Goal: Ask a question

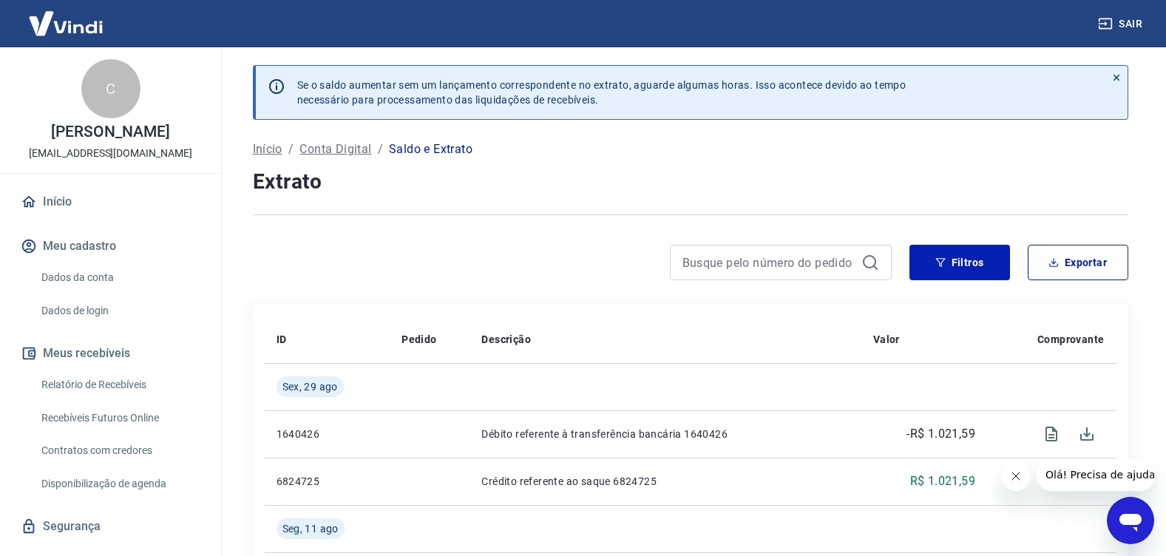
click at [110, 387] on link "Relatório de Recebíveis" at bounding box center [119, 385] width 168 height 30
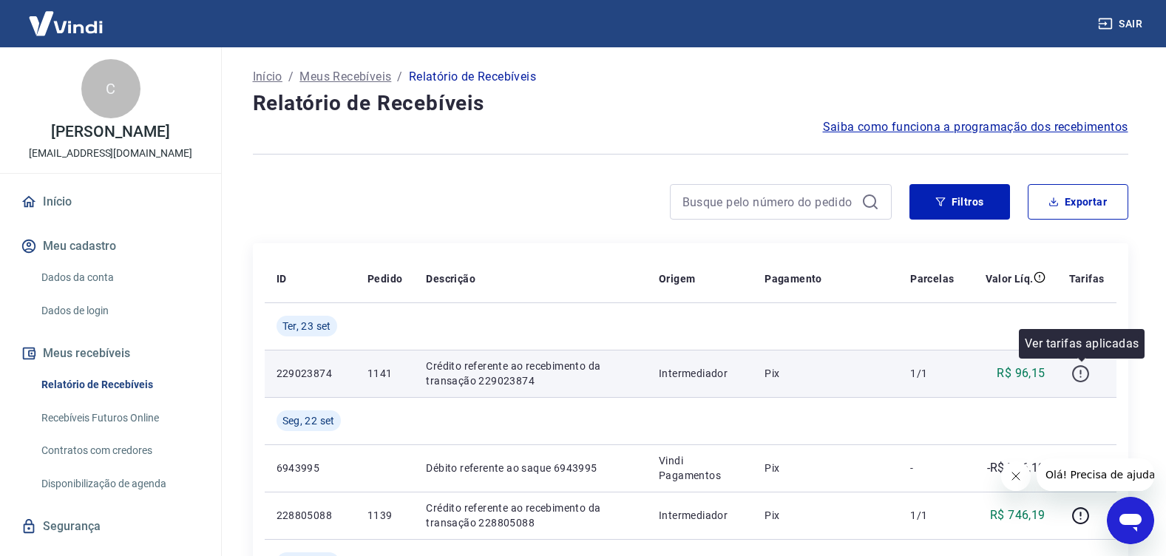
click at [1081, 373] on icon "button" at bounding box center [1080, 373] width 18 height 18
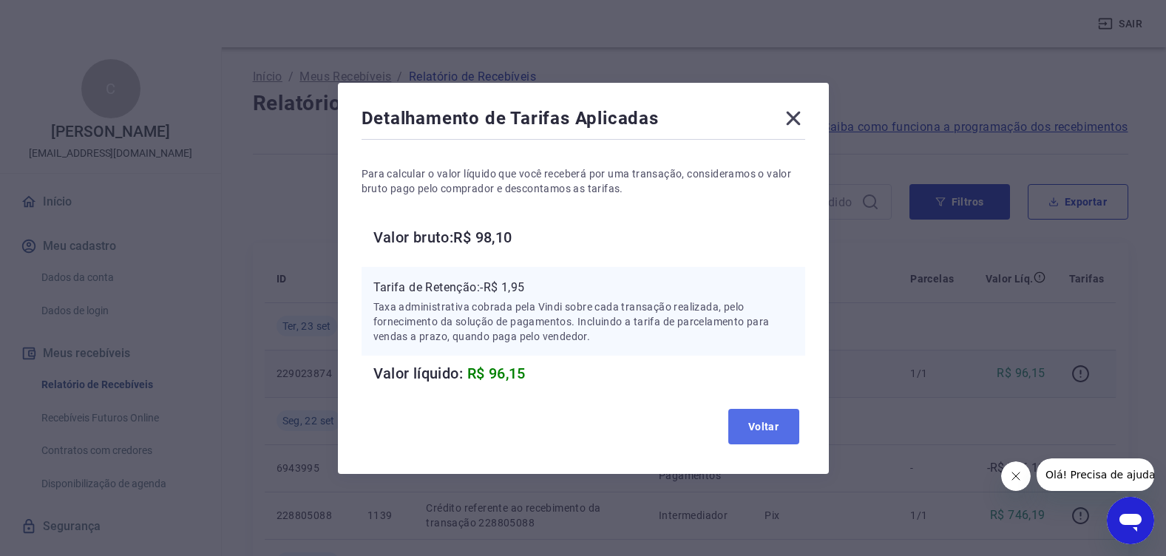
click at [768, 420] on button "Voltar" at bounding box center [763, 426] width 71 height 35
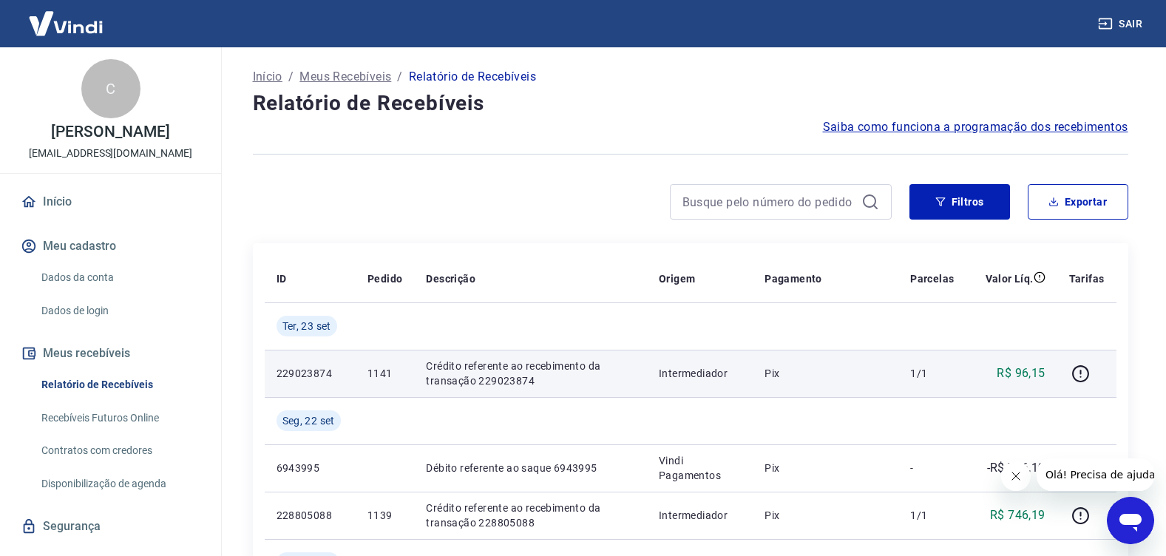
click at [1142, 515] on icon "Abrir janela de mensagens" at bounding box center [1130, 520] width 27 height 27
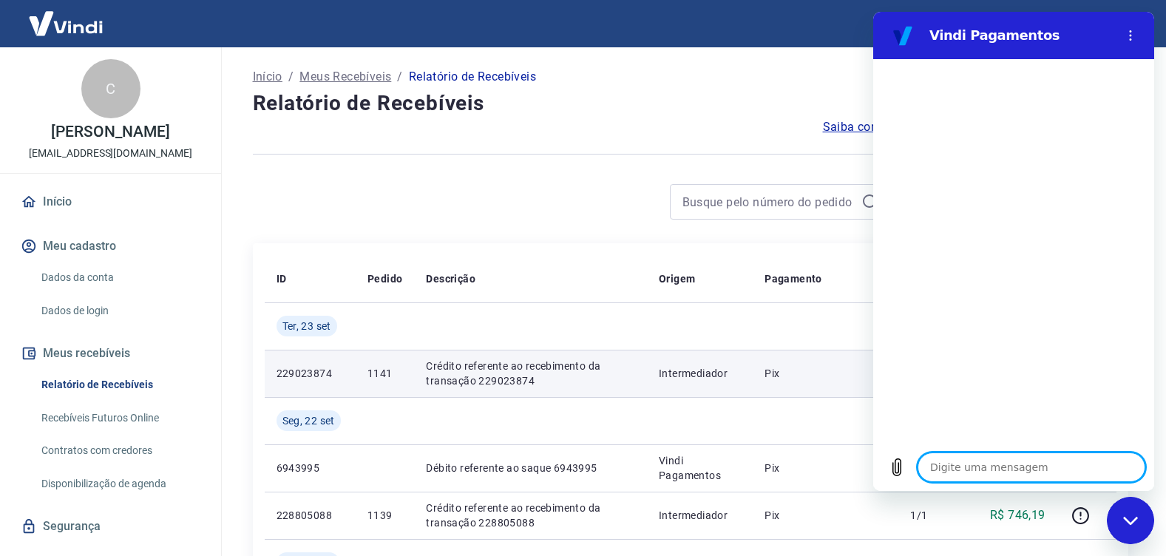
type textarea "B"
type textarea "x"
type textarea "Bo"
type textarea "x"
type textarea "Boa"
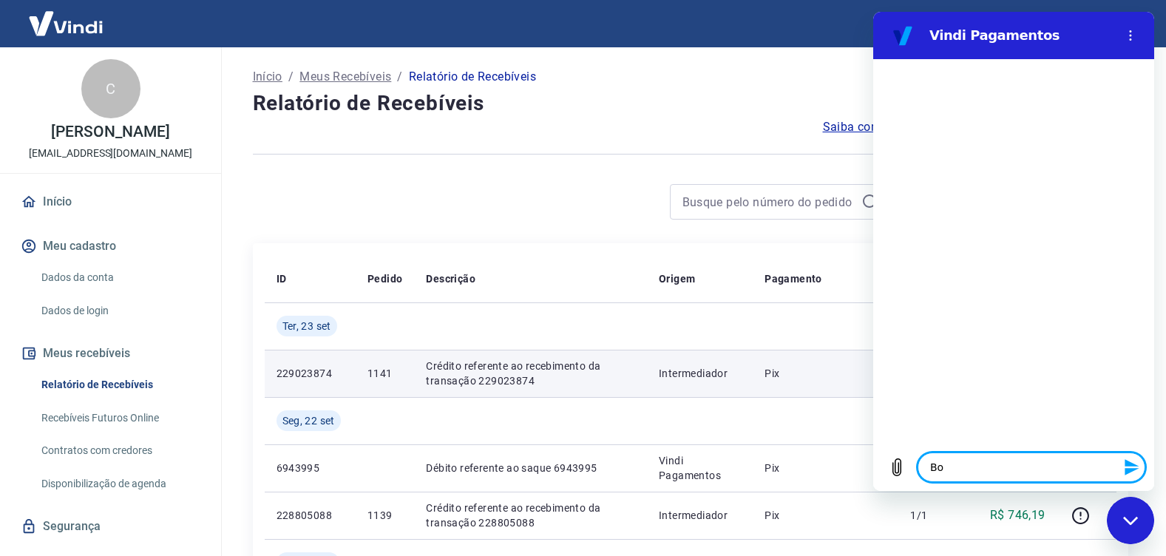
type textarea "x"
type textarea "Boa"
type textarea "x"
type textarea "Boa t"
type textarea "x"
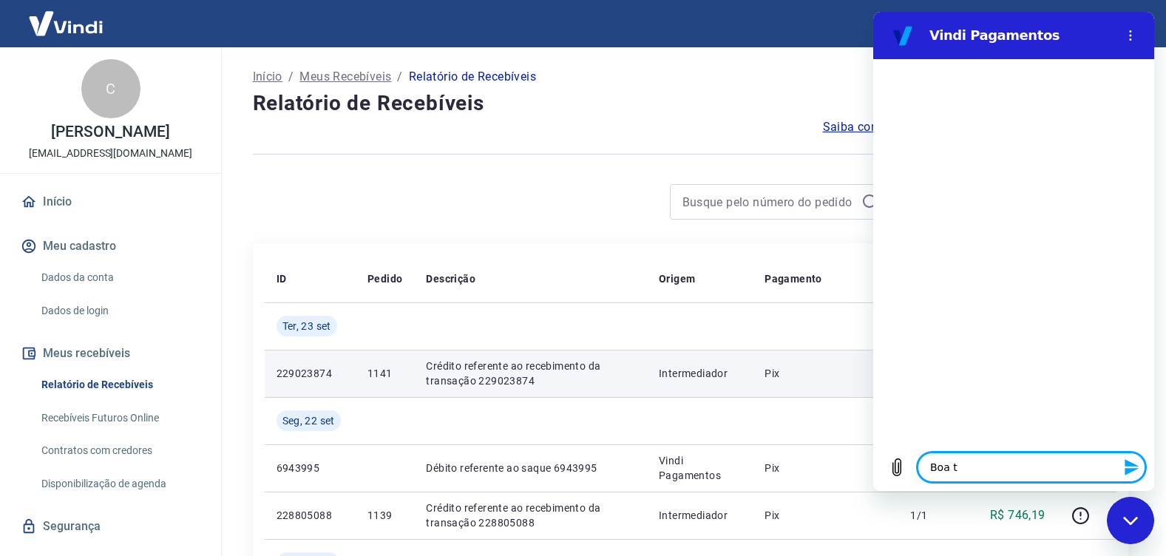
type textarea "Boa ta"
type textarea "x"
type textarea "Boa tar"
type textarea "x"
type textarea "Boa tard"
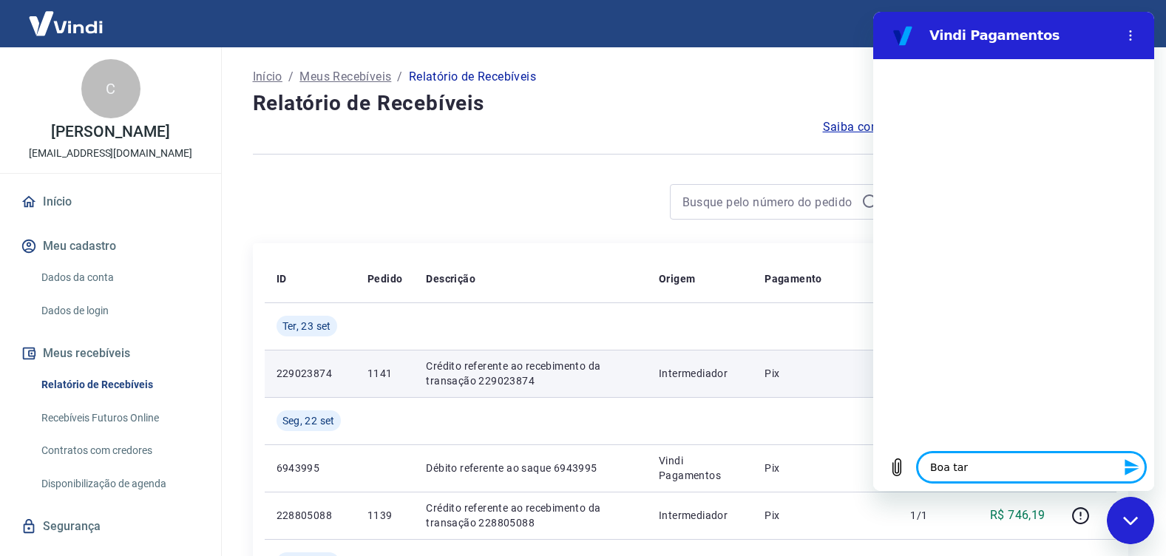
type textarea "x"
type textarea "Boa tarde"
type textarea "x"
type textarea "Boa tarde!"
type textarea "x"
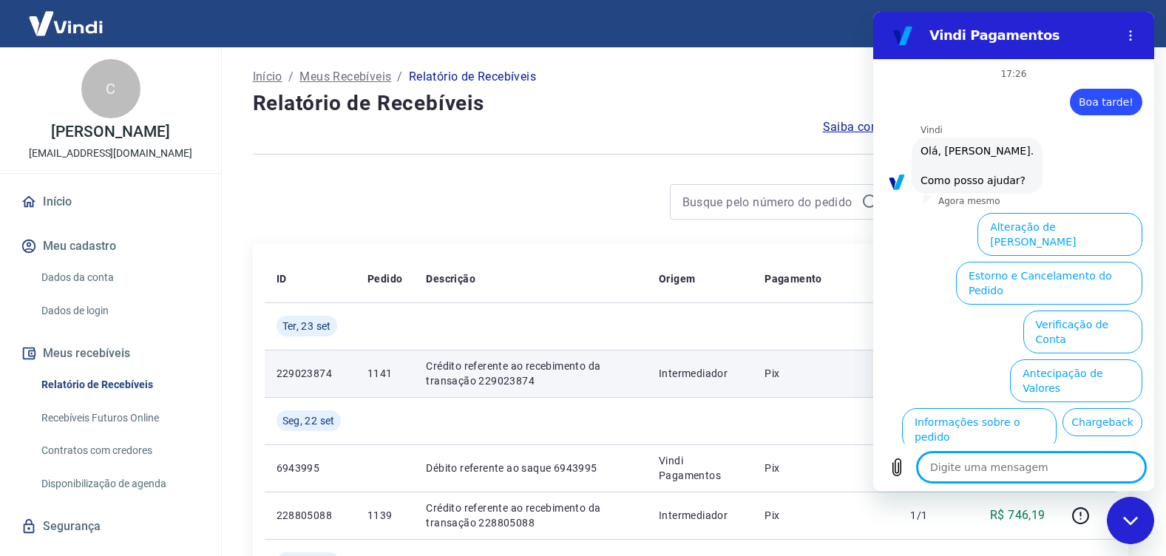
scroll to position [88, 0]
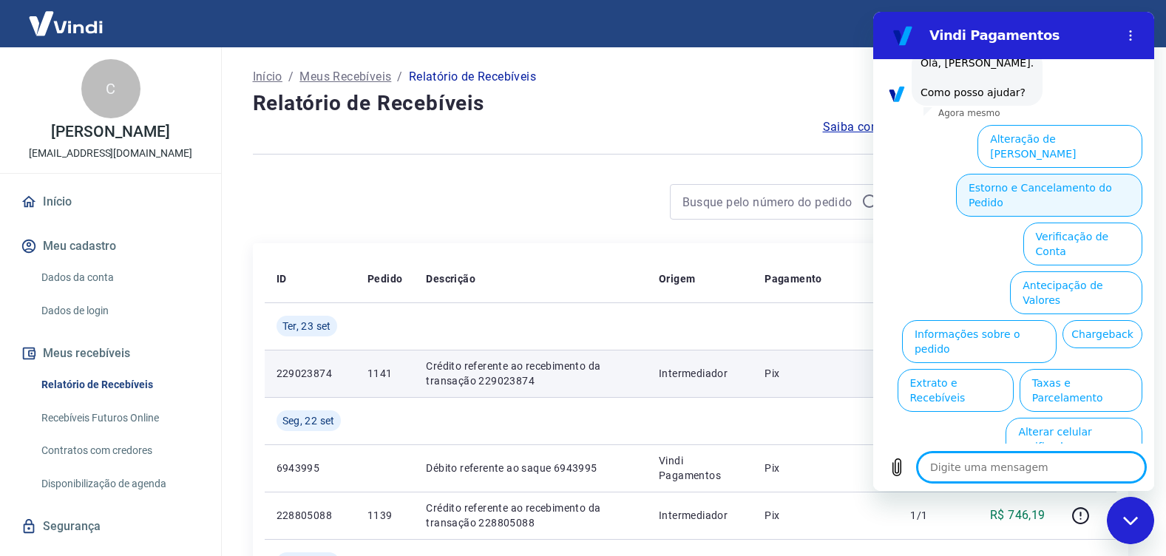
click at [1116, 191] on button "Estorno e Cancelamento do Pedido" at bounding box center [1049, 195] width 186 height 43
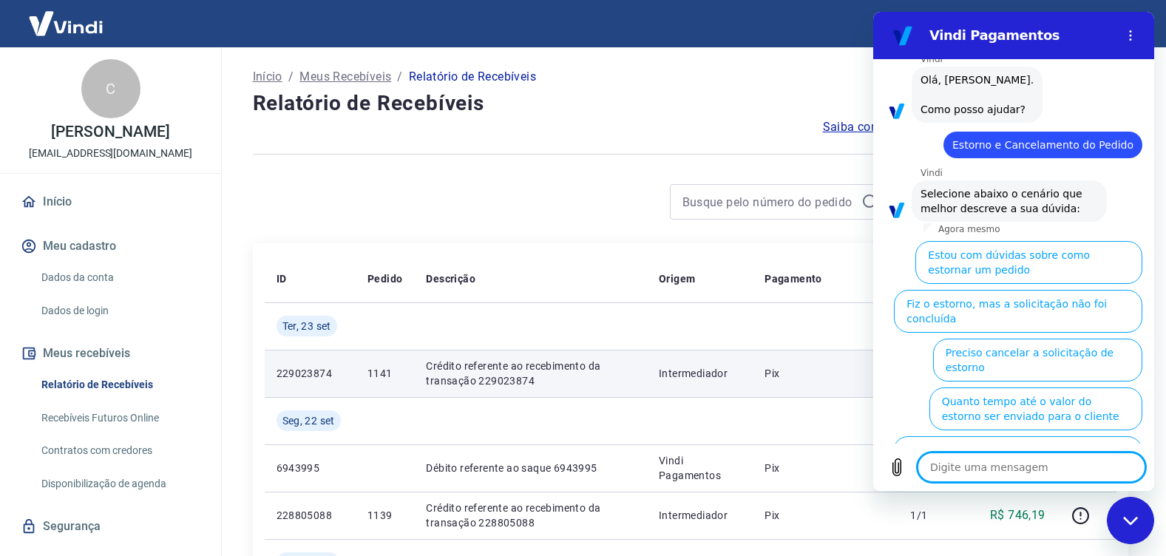
scroll to position [129, 0]
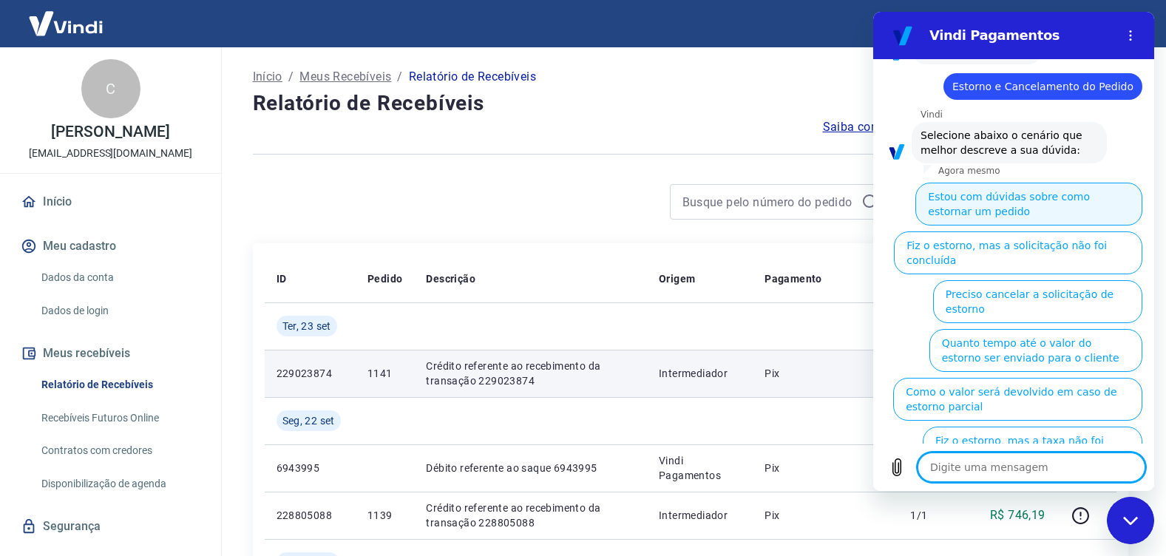
click at [1088, 221] on button "Estou com dúvidas sobre como estornar um pedido" at bounding box center [1028, 204] width 227 height 43
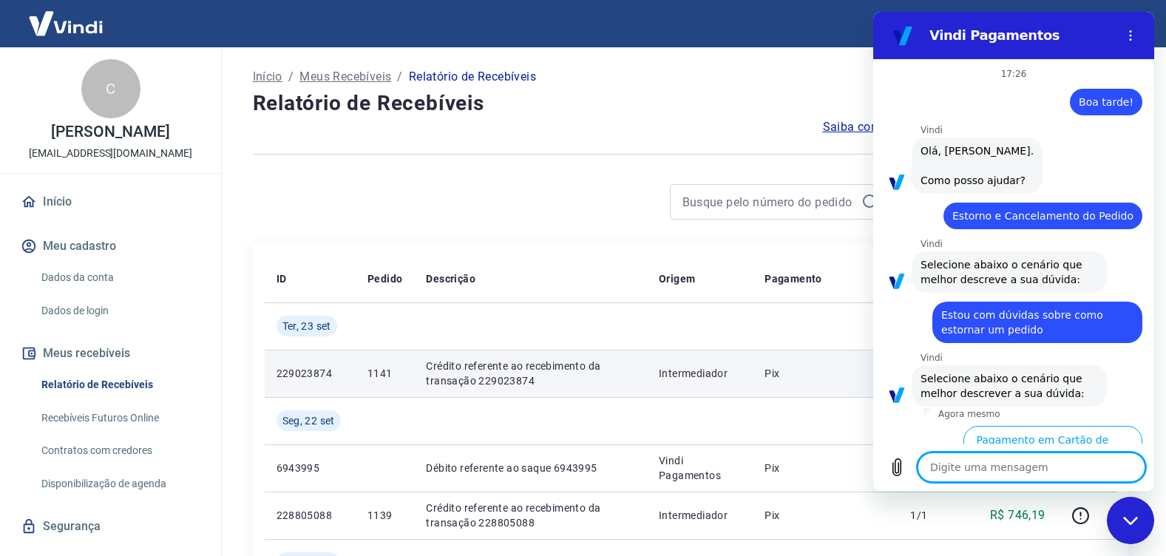
scroll to position [97, 0]
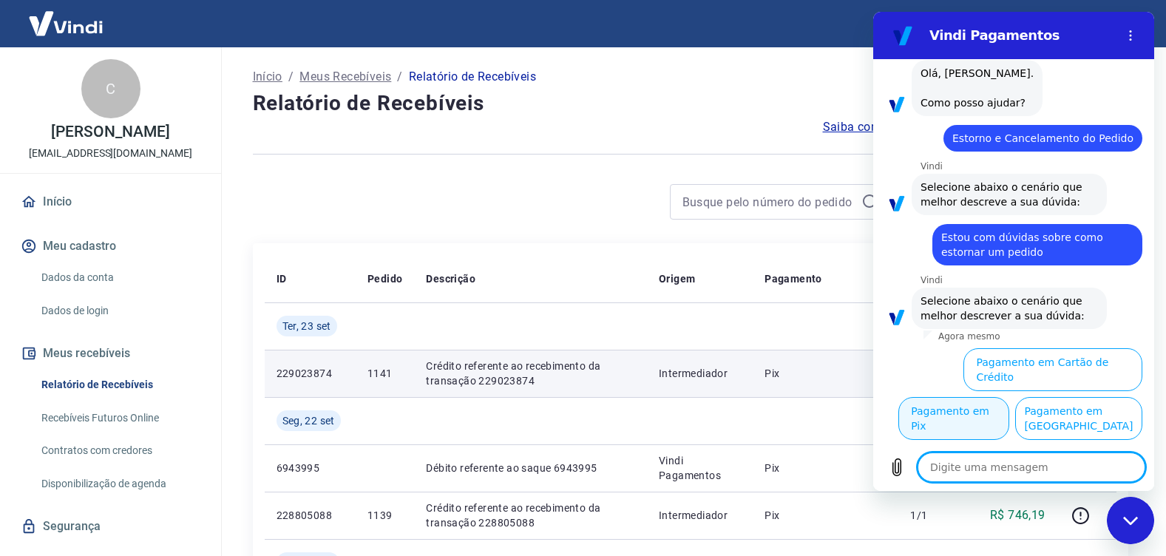
click at [1009, 397] on button "Pagamento em Pix" at bounding box center [953, 418] width 111 height 43
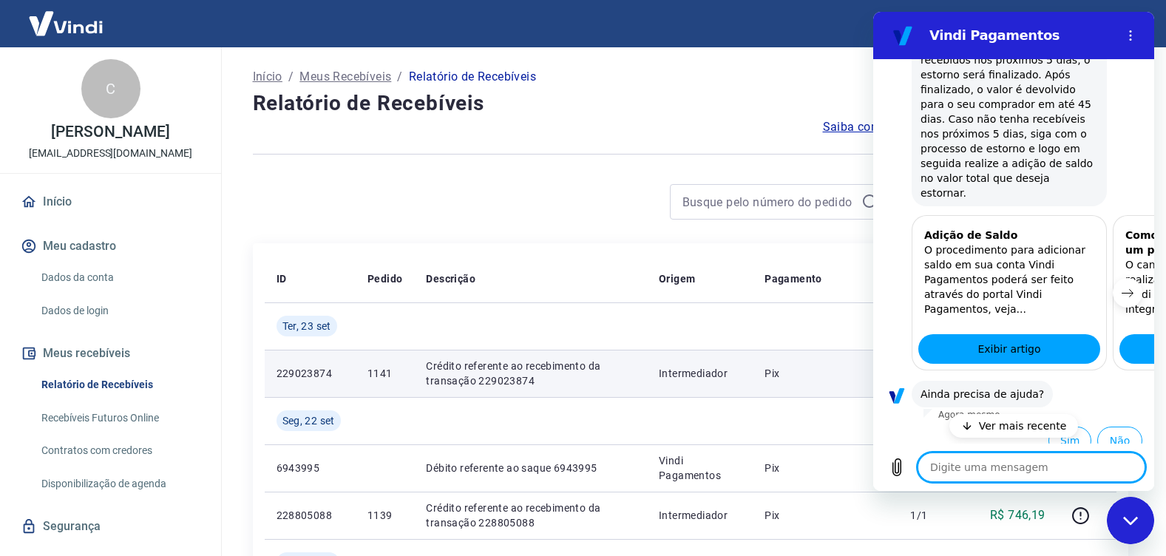
scroll to position [713, 0]
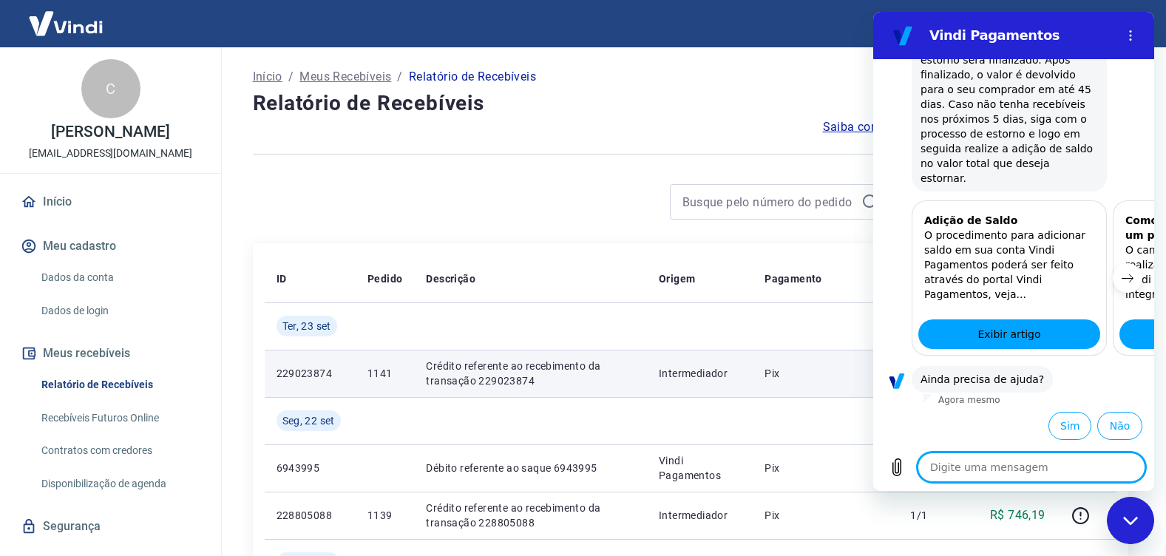
click at [1122, 279] on icon "Próximo item" at bounding box center [1128, 278] width 12 height 12
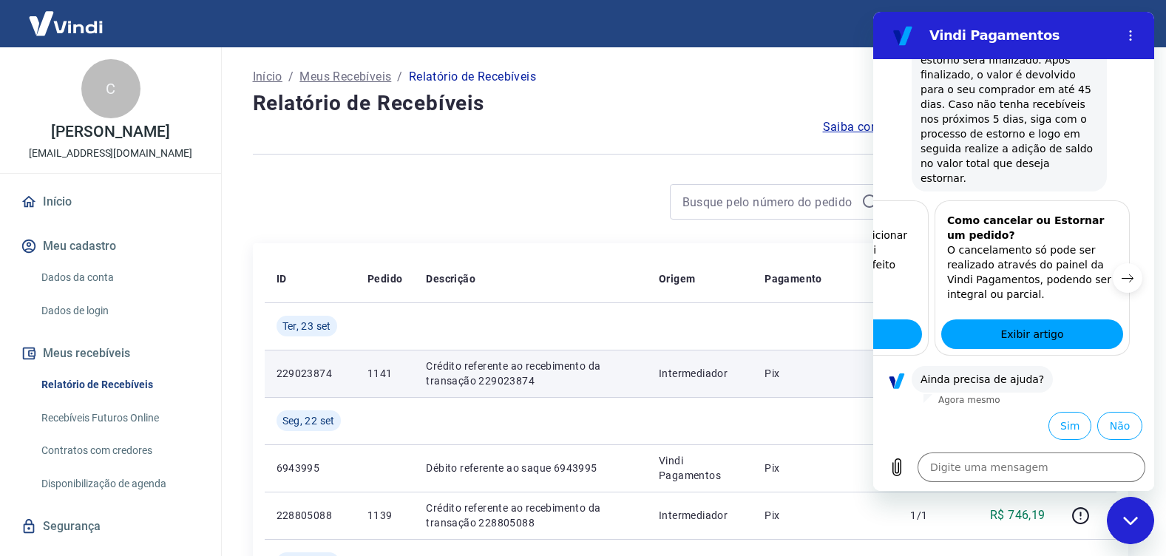
scroll to position [0, 183]
click at [895, 285] on button "Item anterior" at bounding box center [900, 278] width 30 height 30
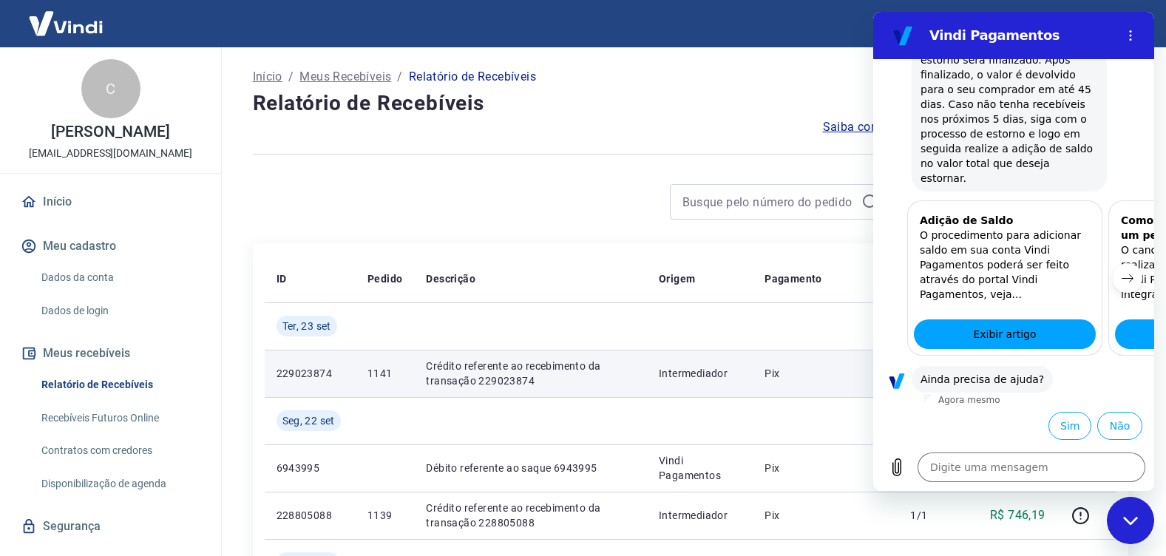
scroll to position [0, 0]
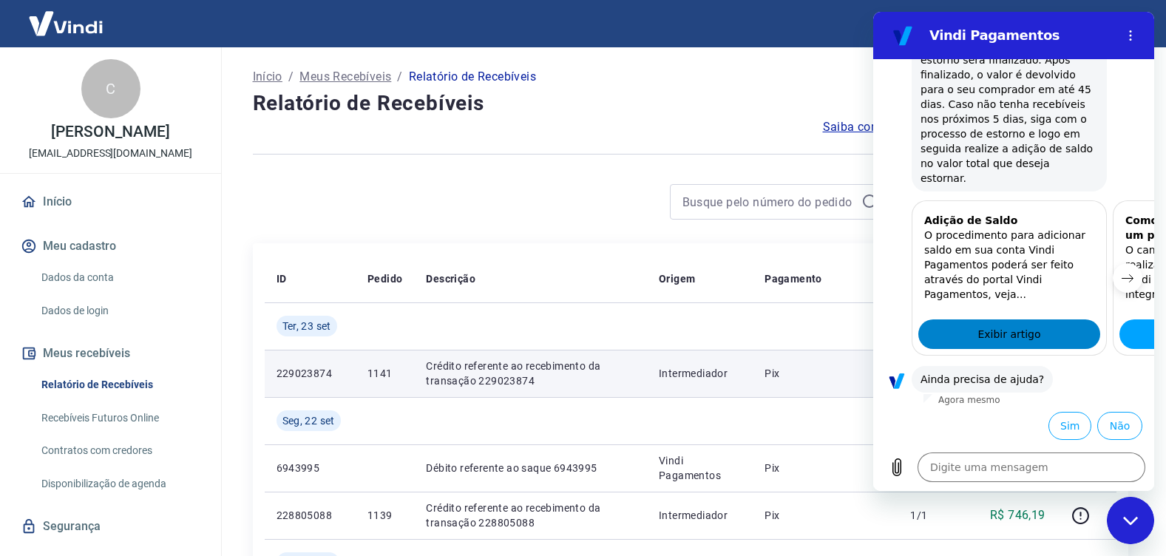
click at [991, 340] on span "Exibir artigo" at bounding box center [1008, 334] width 63 height 18
click at [1054, 418] on button "Sim" at bounding box center [1069, 426] width 43 height 28
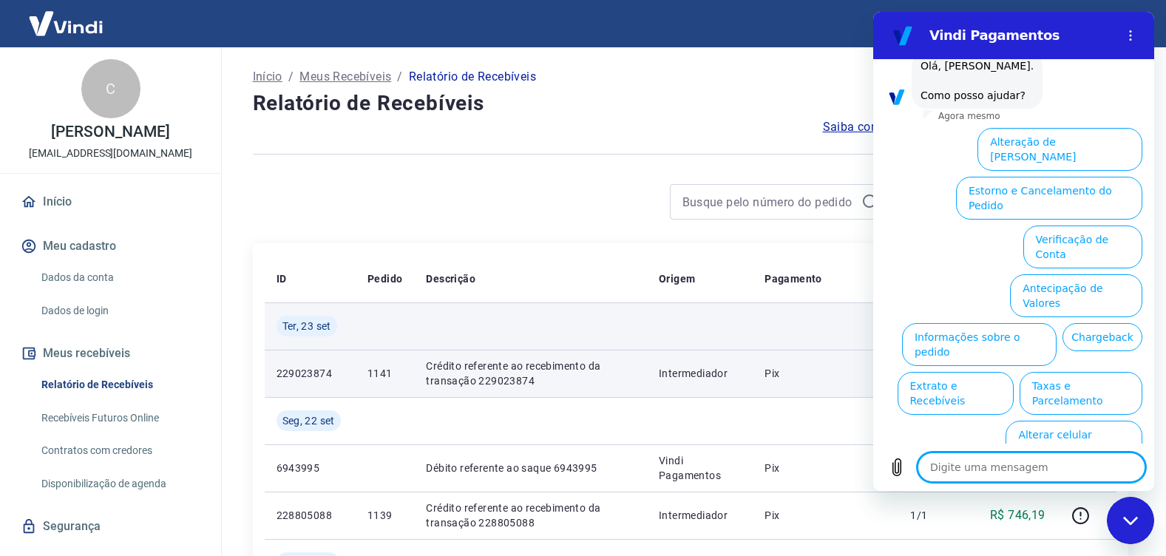
scroll to position [1114, 0]
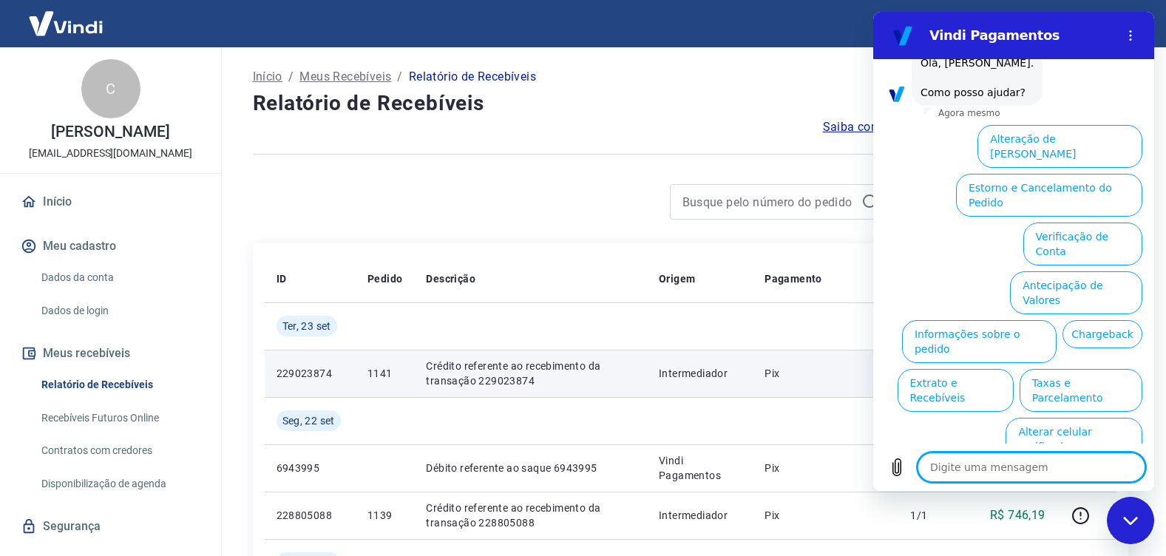
click at [1025, 186] on button "Estorno e Cancelamento do Pedido" at bounding box center [1049, 195] width 186 height 43
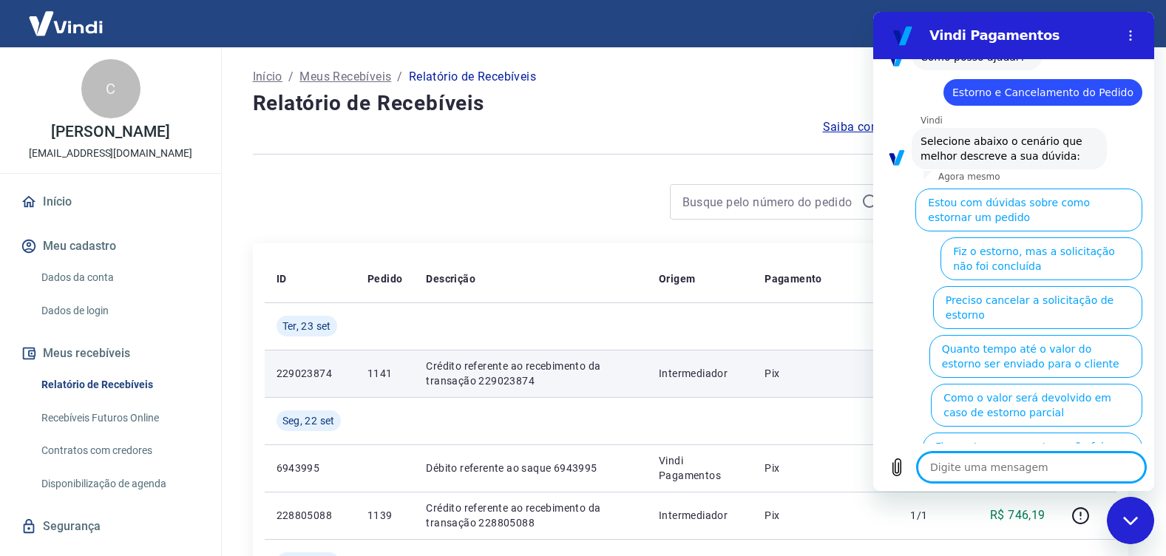
scroll to position [1170, 0]
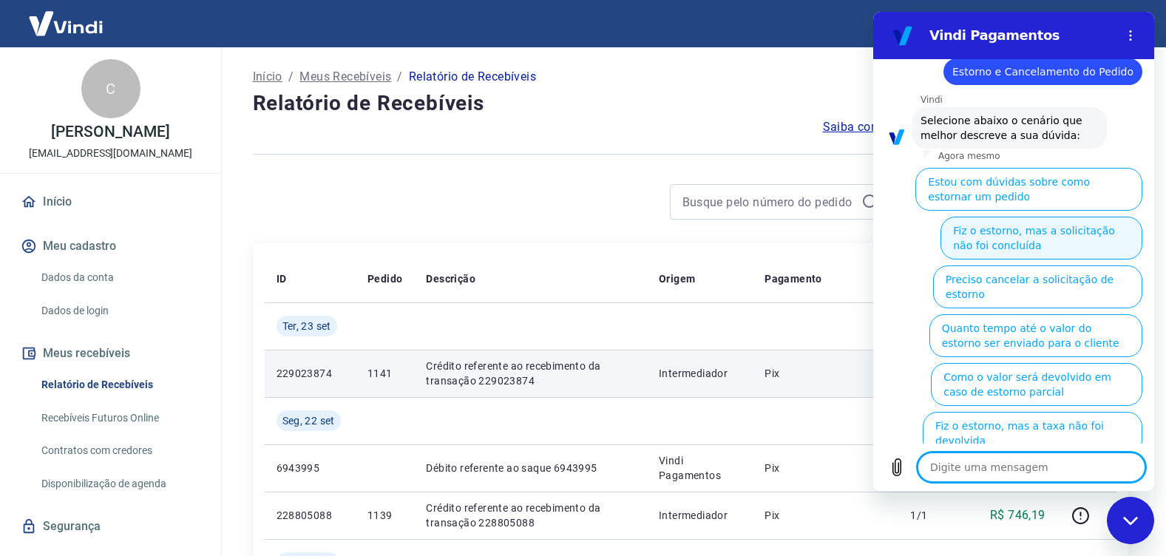
click at [991, 248] on button "Fiz o estorno, mas a solicitação não foi concluída" at bounding box center [1041, 238] width 202 height 43
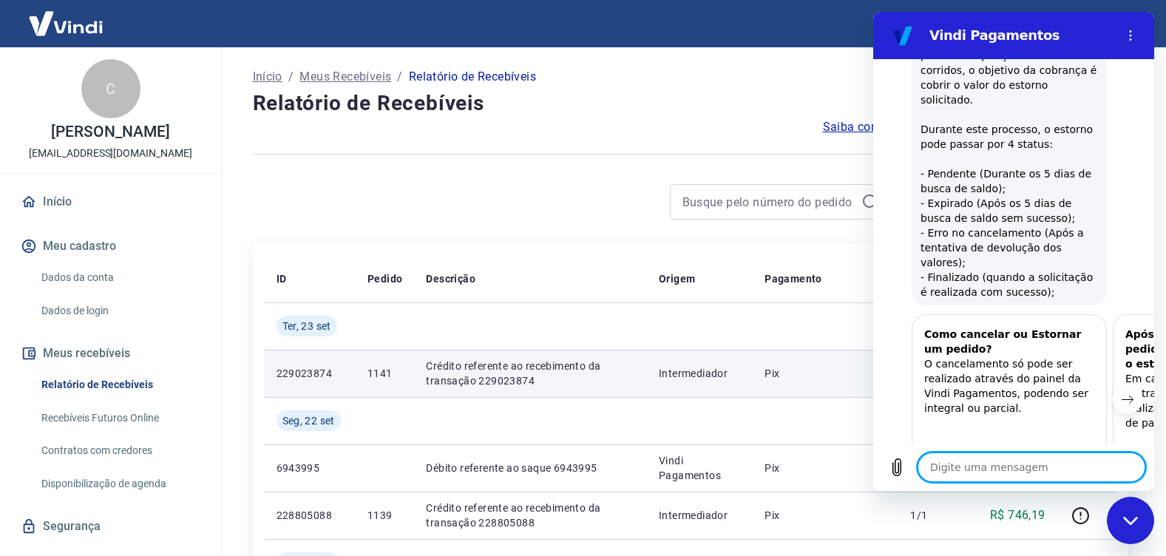
scroll to position [1645, 0]
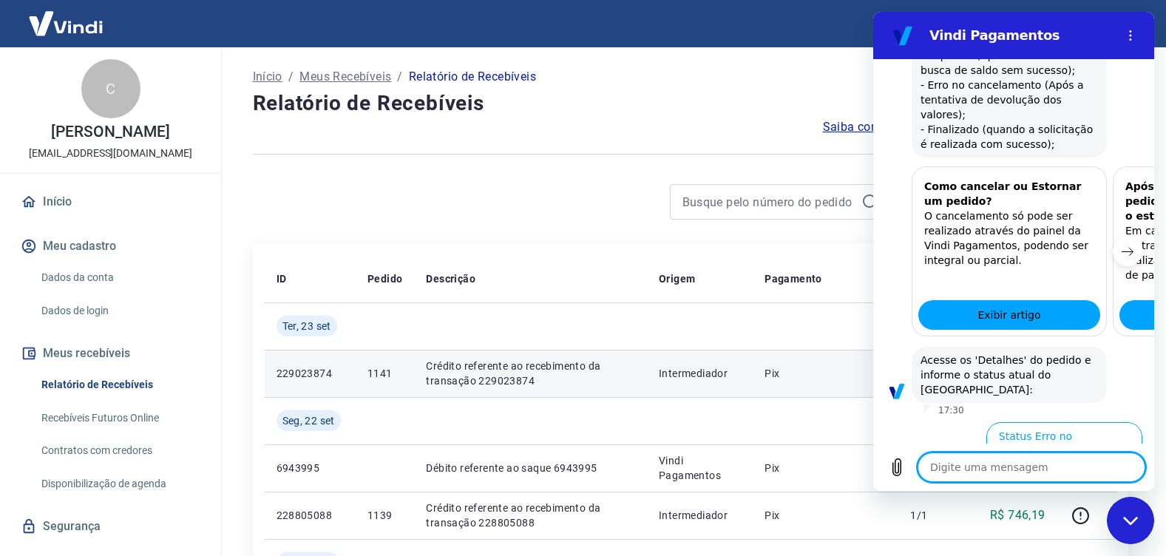
click at [993, 471] on button "Status Pendente" at bounding box center [990, 492] width 99 height 43
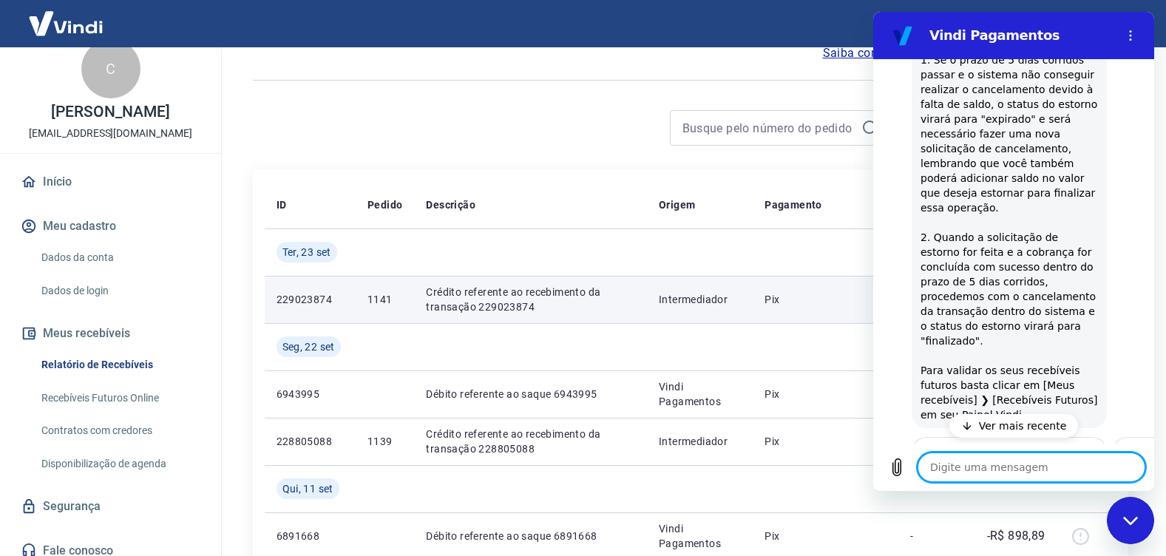
scroll to position [31, 0]
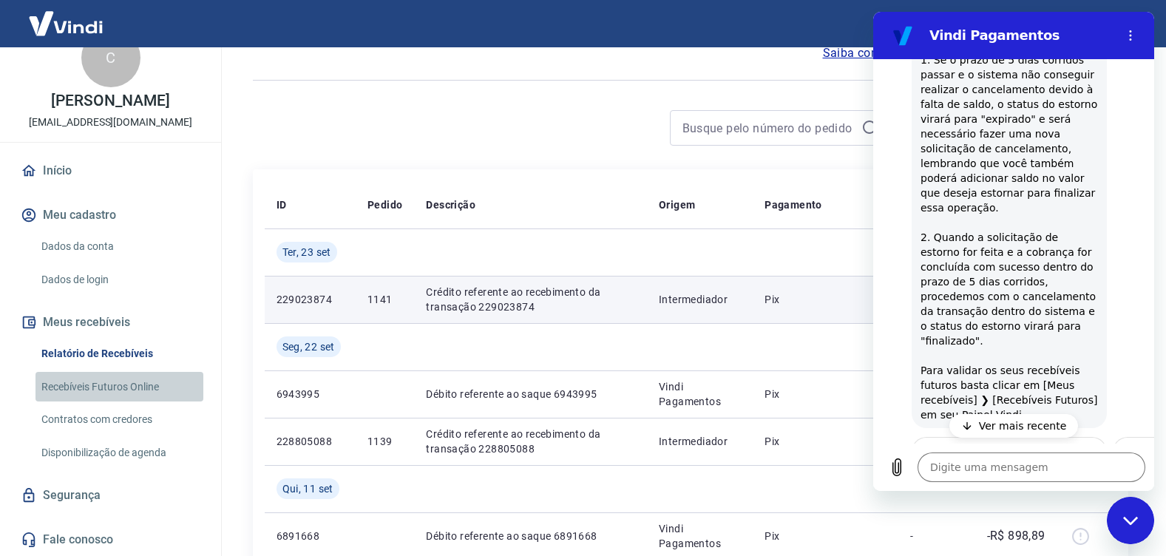
click at [135, 389] on link "Recebíveis Futuros Online" at bounding box center [119, 387] width 168 height 30
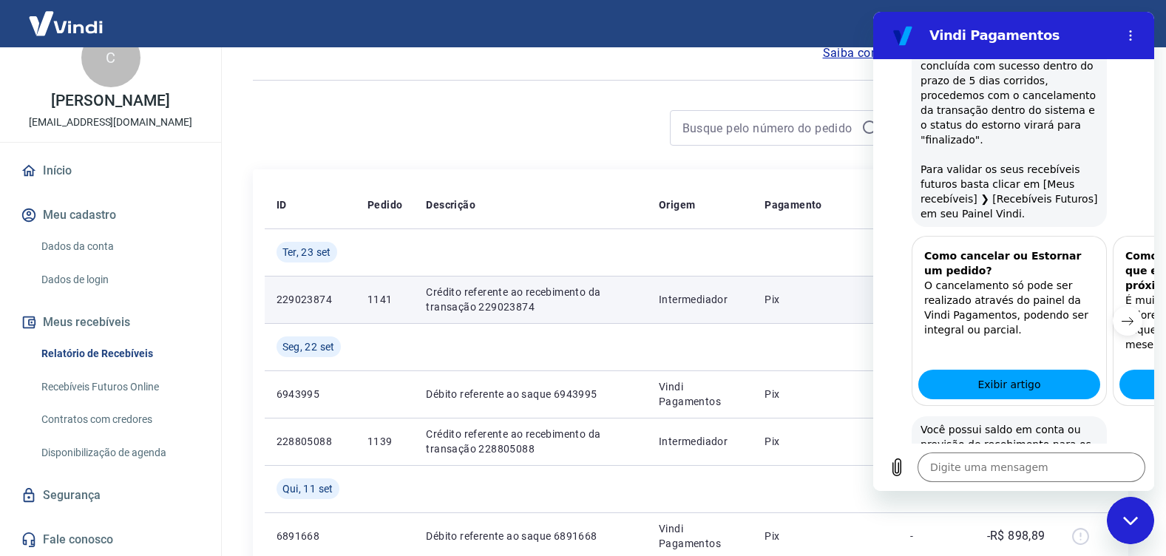
scroll to position [2473, 0]
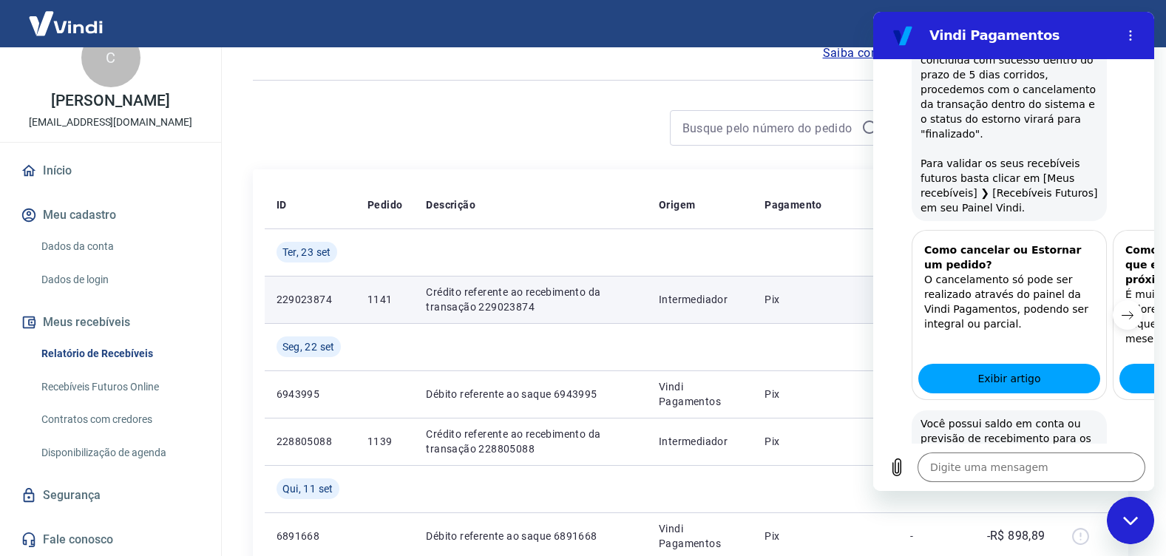
click at [1108, 486] on button "Não" at bounding box center [1119, 500] width 45 height 28
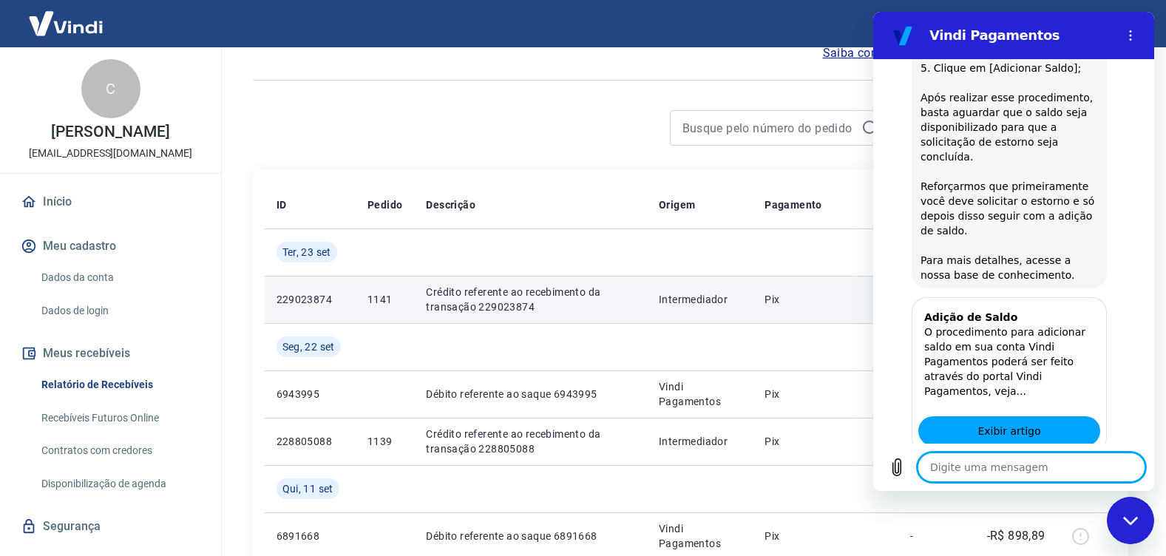
scroll to position [3246, 0]
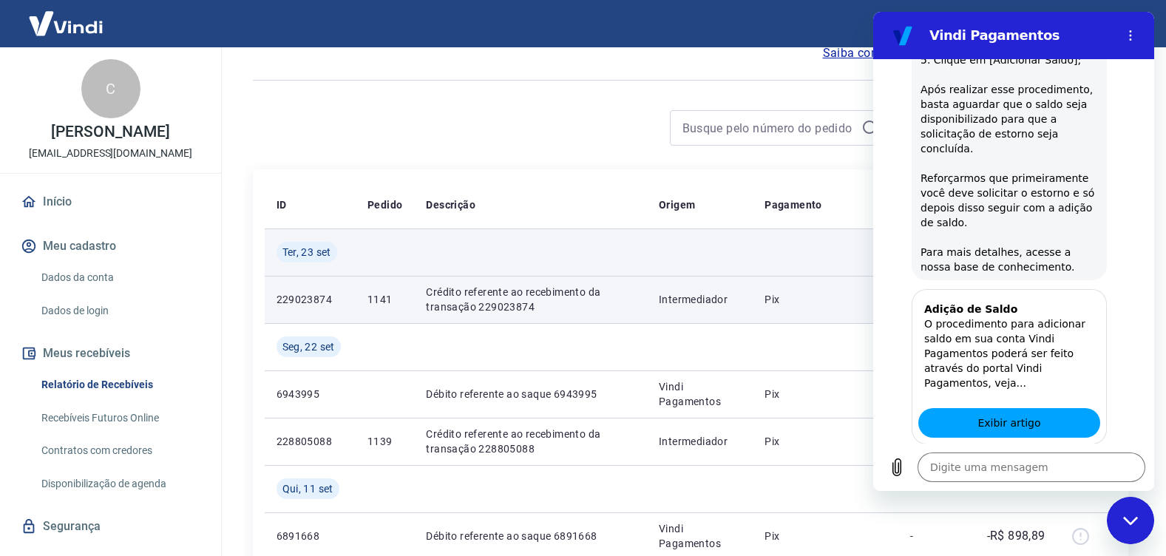
click at [726, 260] on td at bounding box center [700, 251] width 106 height 47
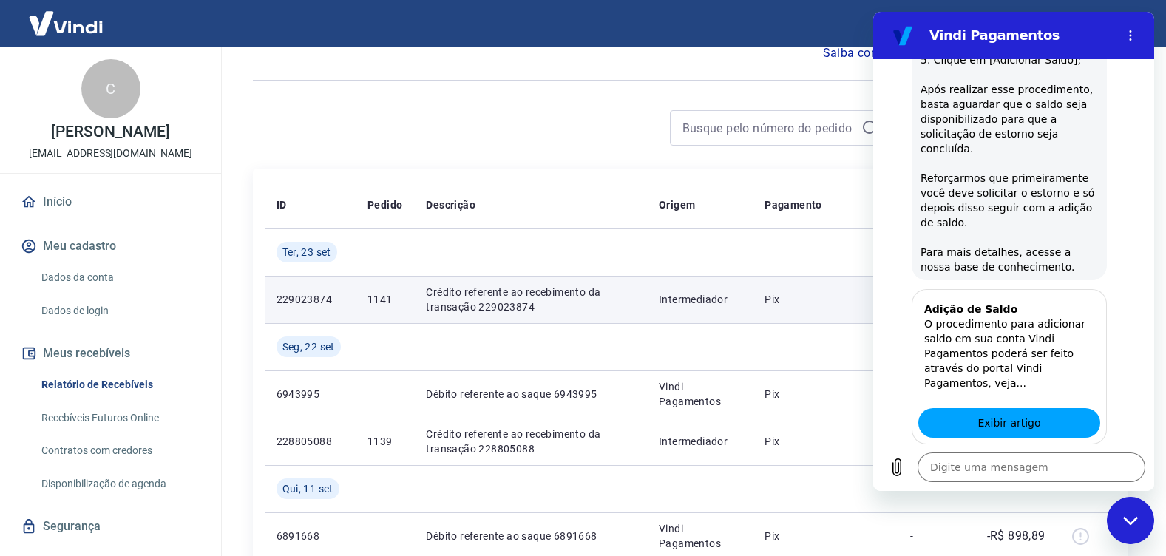
click at [1138, 512] on div "Fechar janela de mensagens" at bounding box center [1130, 520] width 44 height 44
type textarea "x"
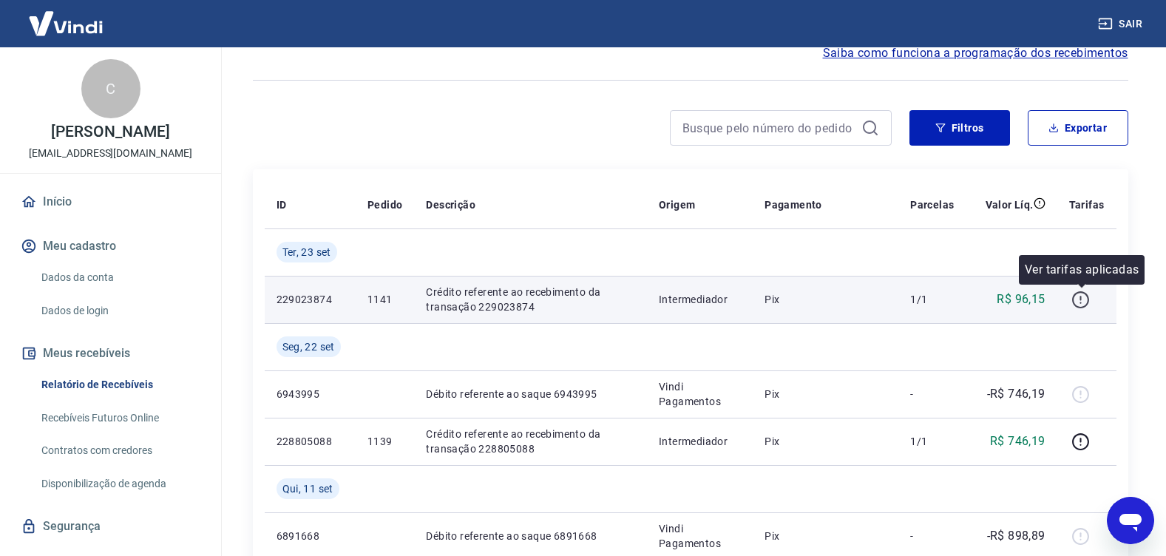
click at [1076, 300] on icon "button" at bounding box center [1080, 300] width 18 height 18
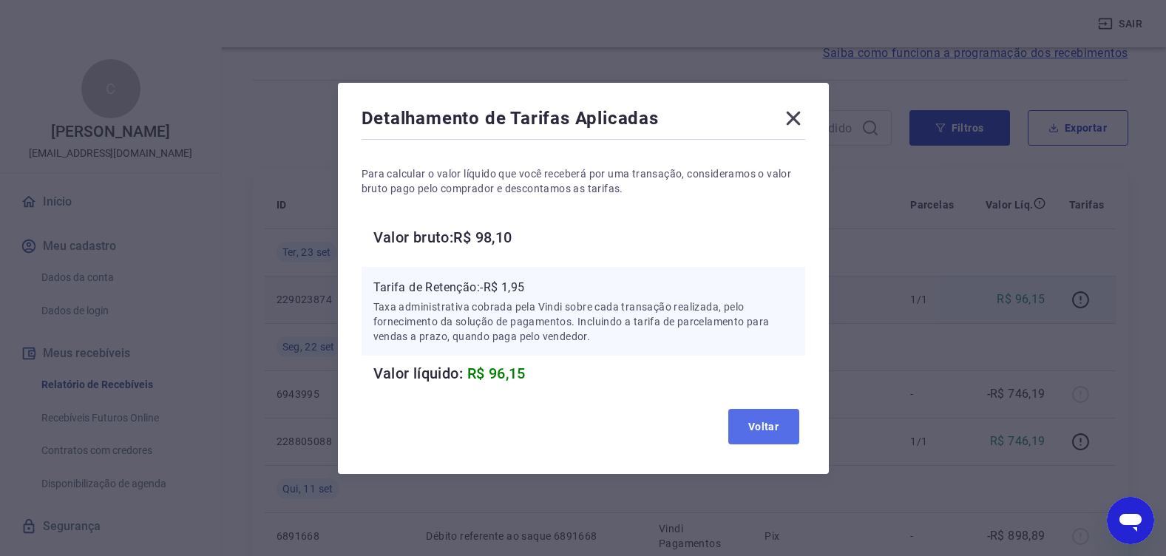
click at [769, 424] on button "Voltar" at bounding box center [763, 426] width 71 height 35
